Goal: Navigation & Orientation: Find specific page/section

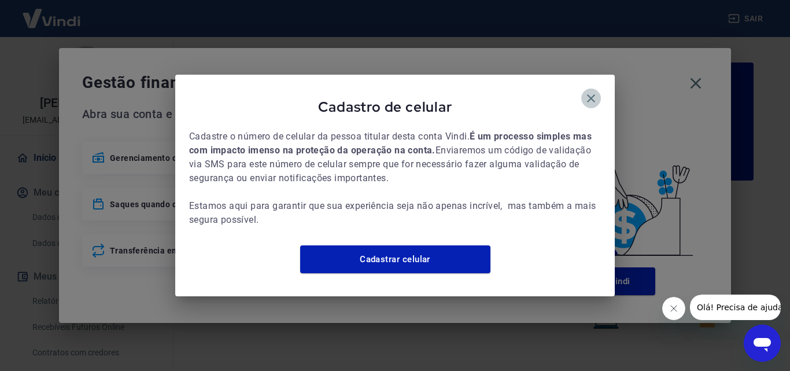
click at [590, 91] on icon "button" at bounding box center [591, 98] width 14 height 14
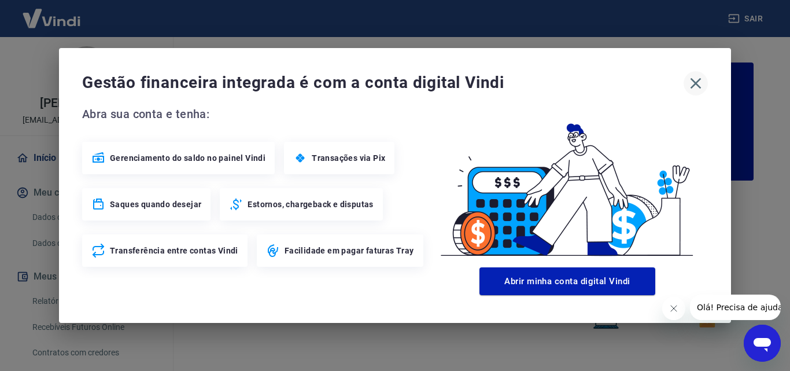
click at [695, 85] on icon "button" at bounding box center [696, 83] width 11 height 11
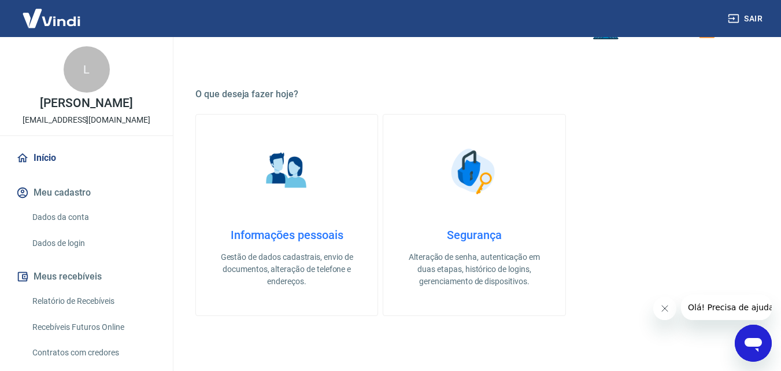
scroll to position [694, 0]
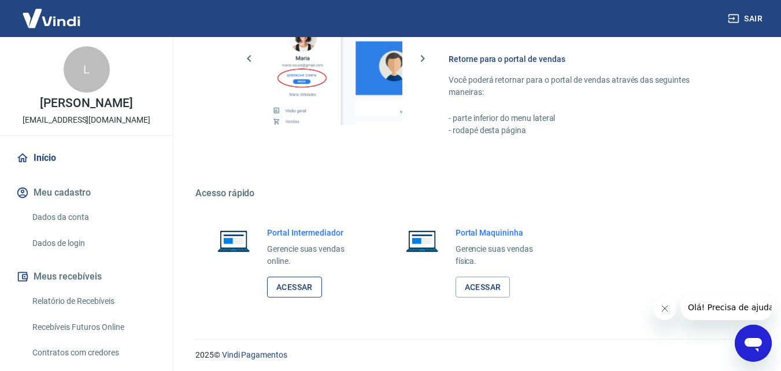
click at [289, 293] on link "Acessar" at bounding box center [294, 286] width 55 height 21
